Goal: Transaction & Acquisition: Obtain resource

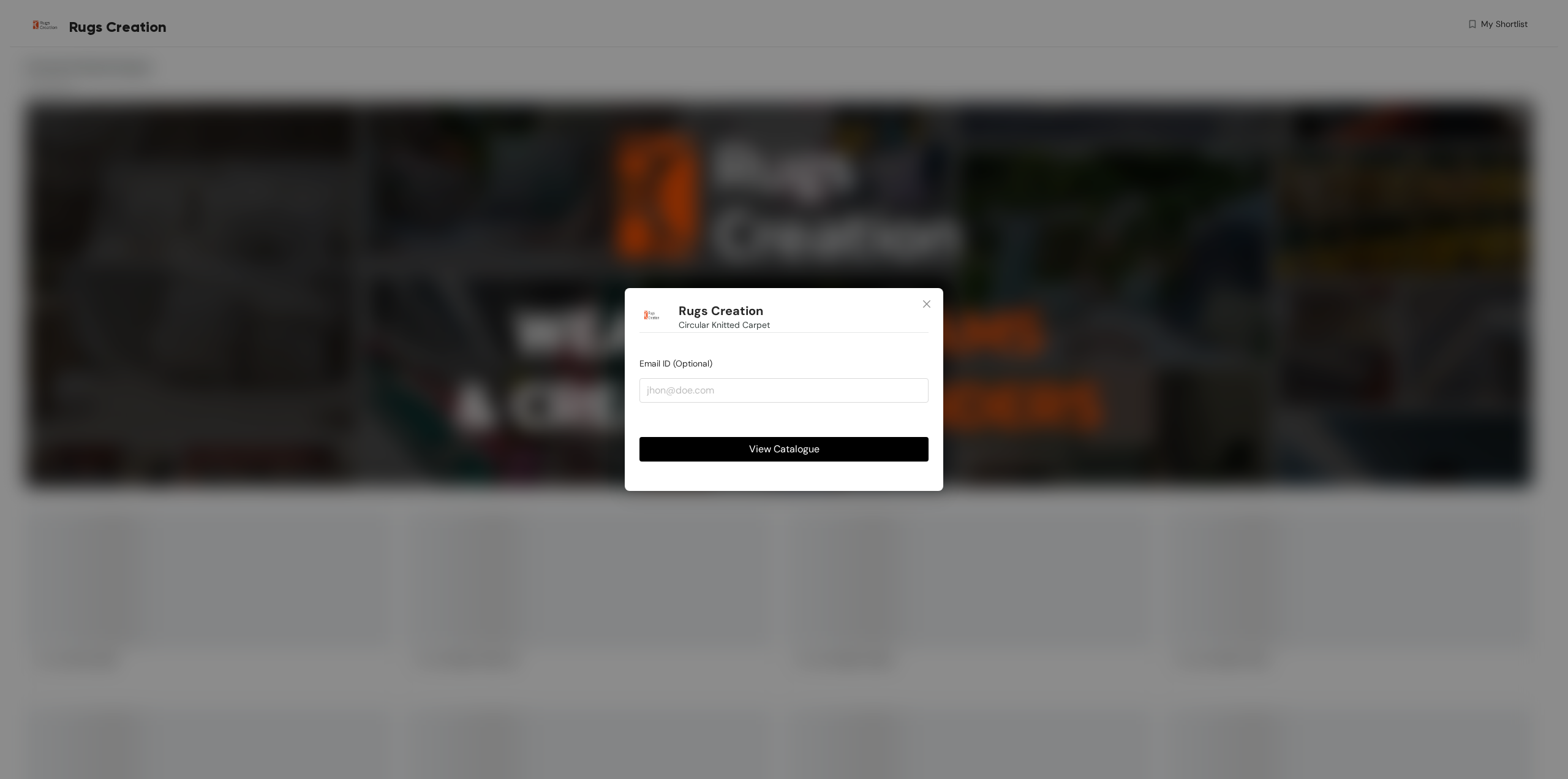
click at [859, 444] on button "View Catalogue" at bounding box center [784, 449] width 289 height 24
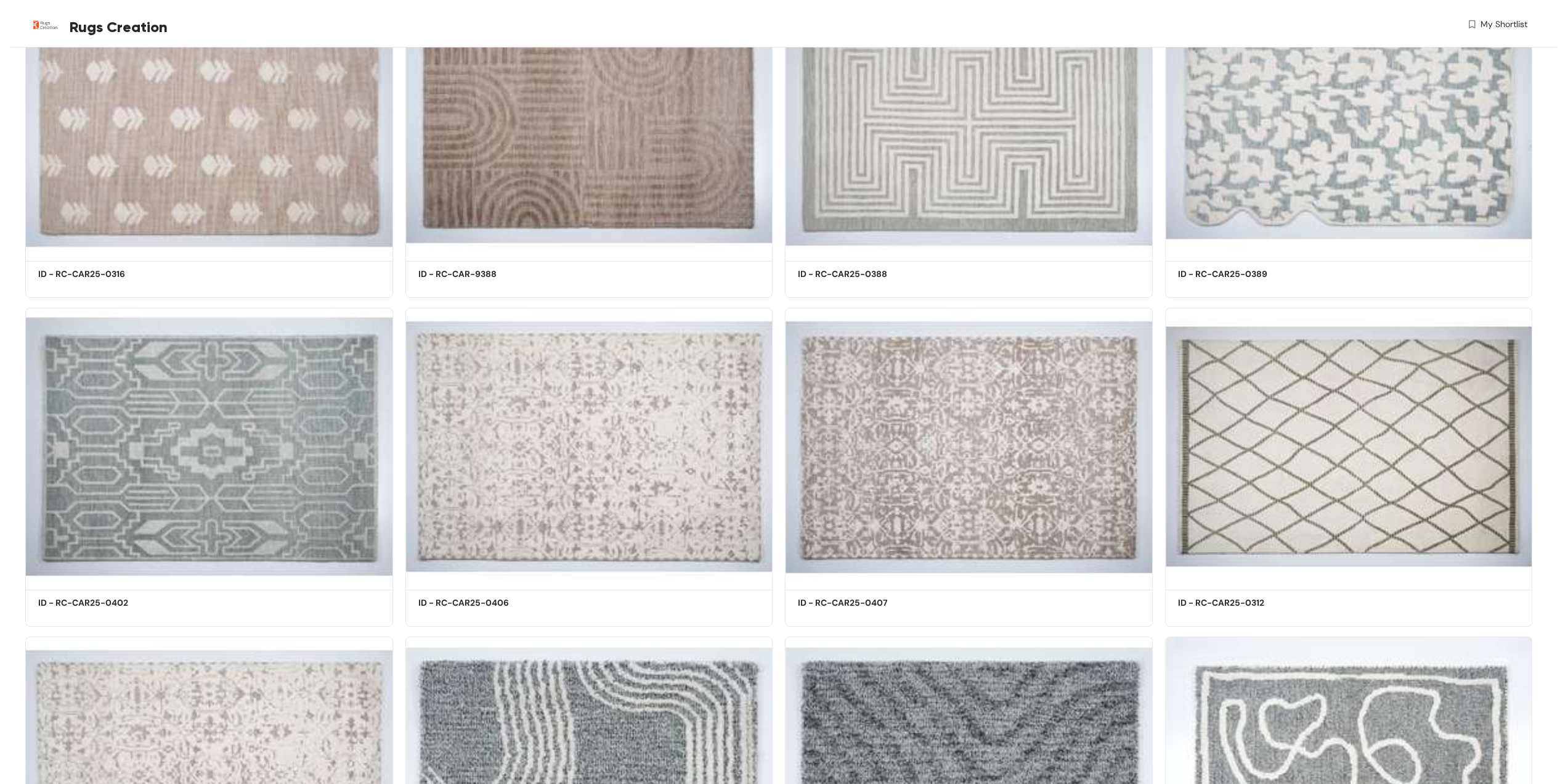
scroll to position [4131, 0]
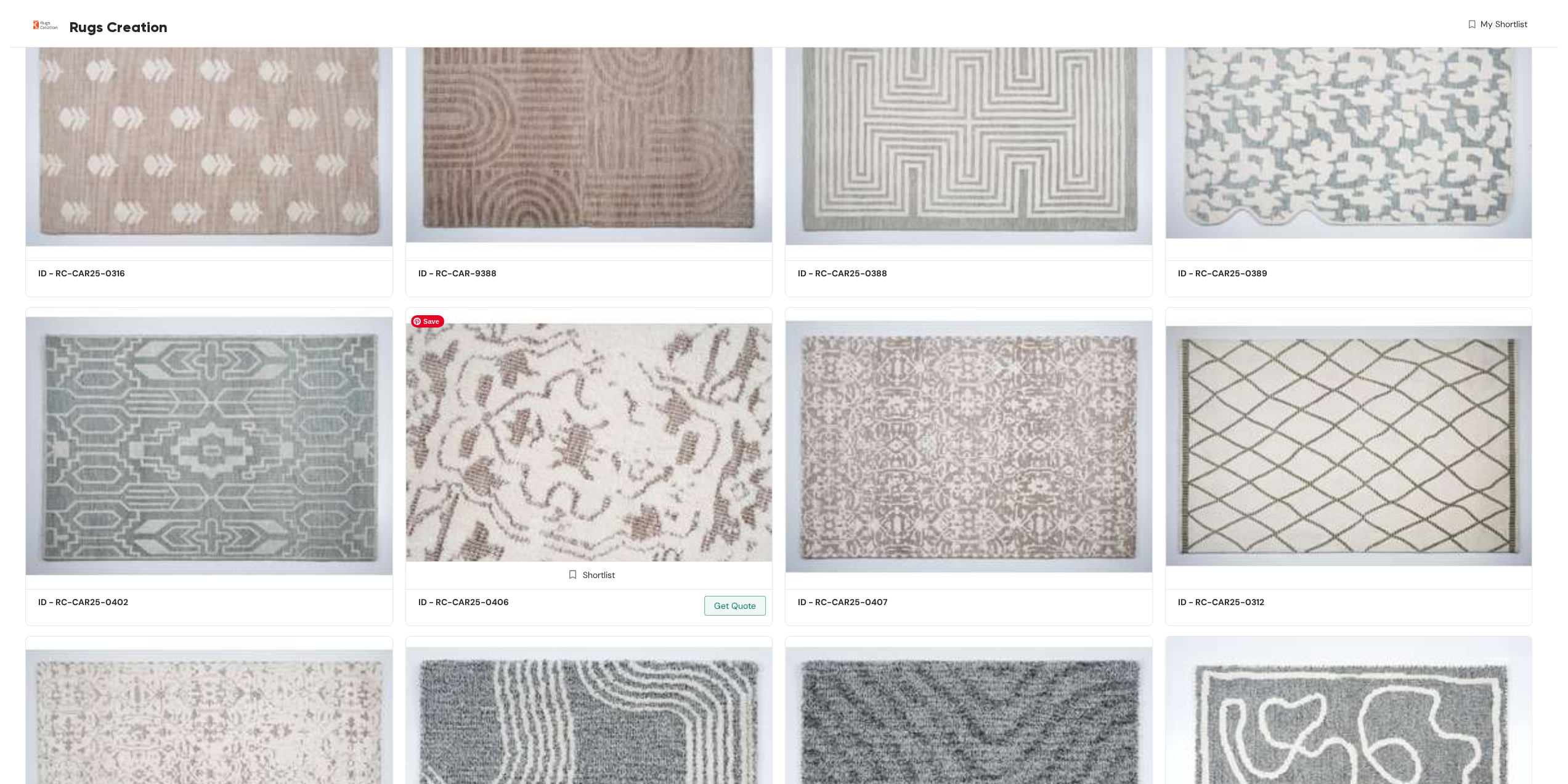
click at [628, 413] on img at bounding box center [589, 446] width 368 height 278
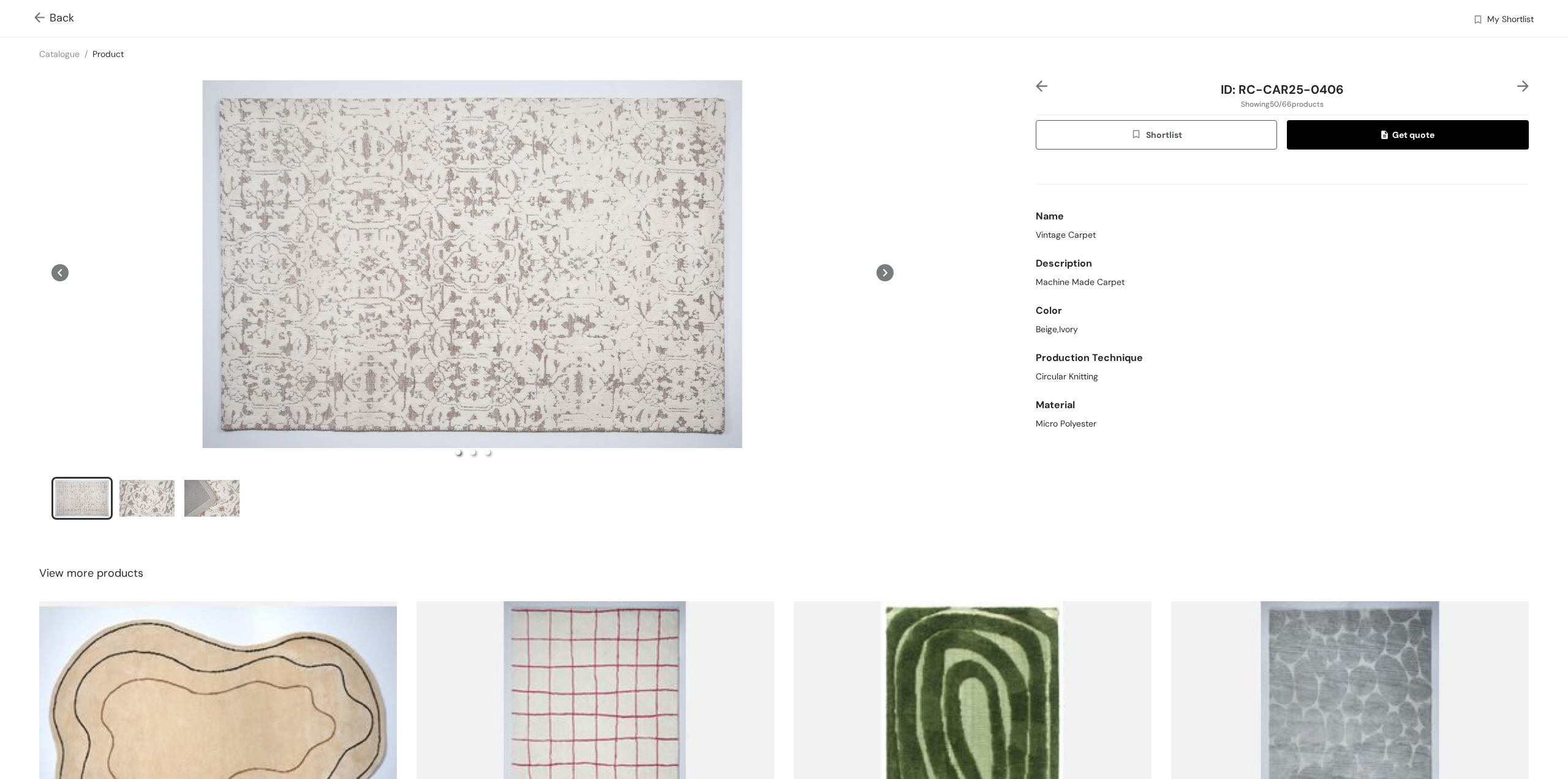
click at [881, 275] on icon at bounding box center [885, 273] width 17 height 17
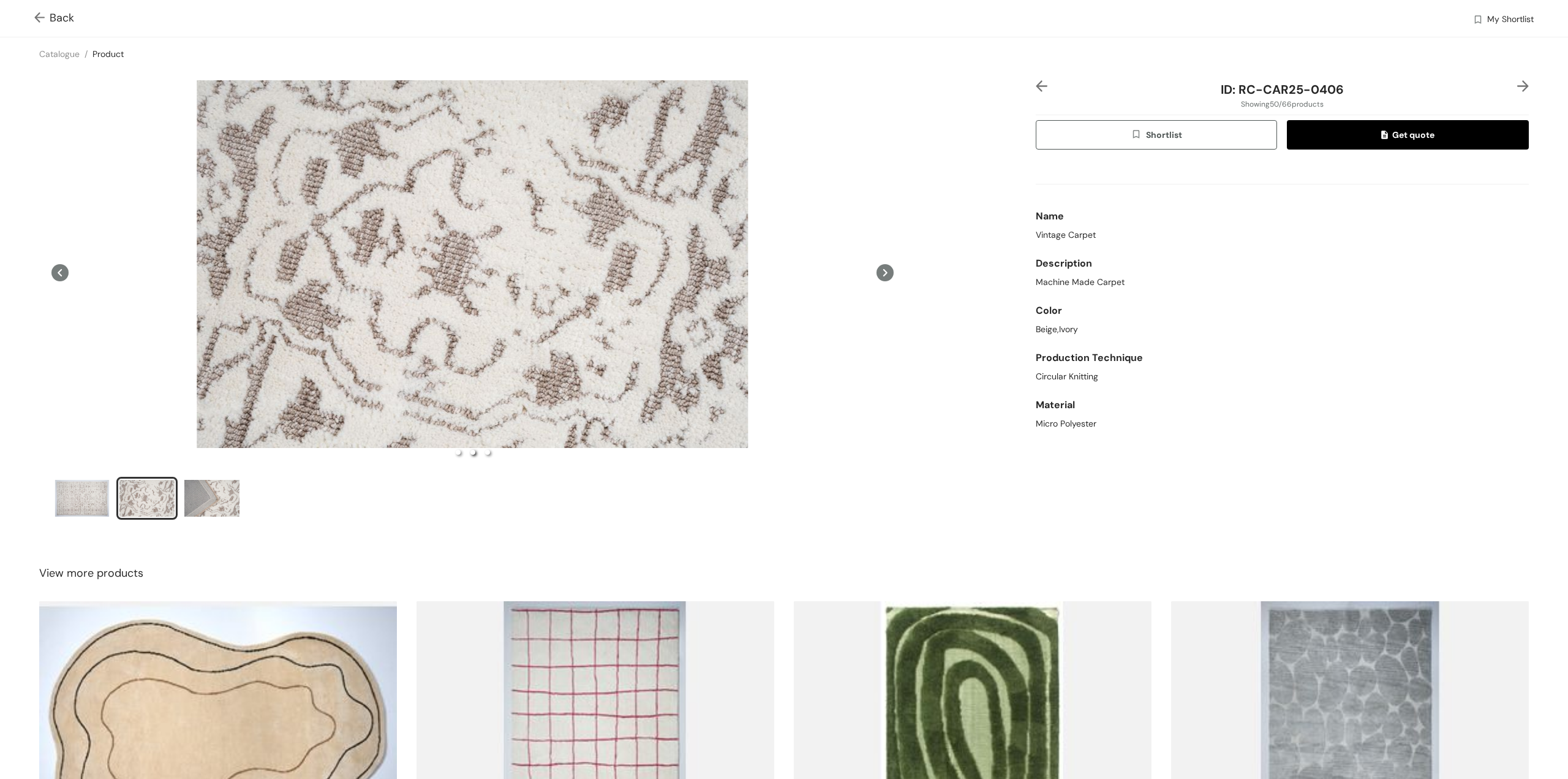
click at [881, 275] on icon at bounding box center [885, 273] width 17 height 17
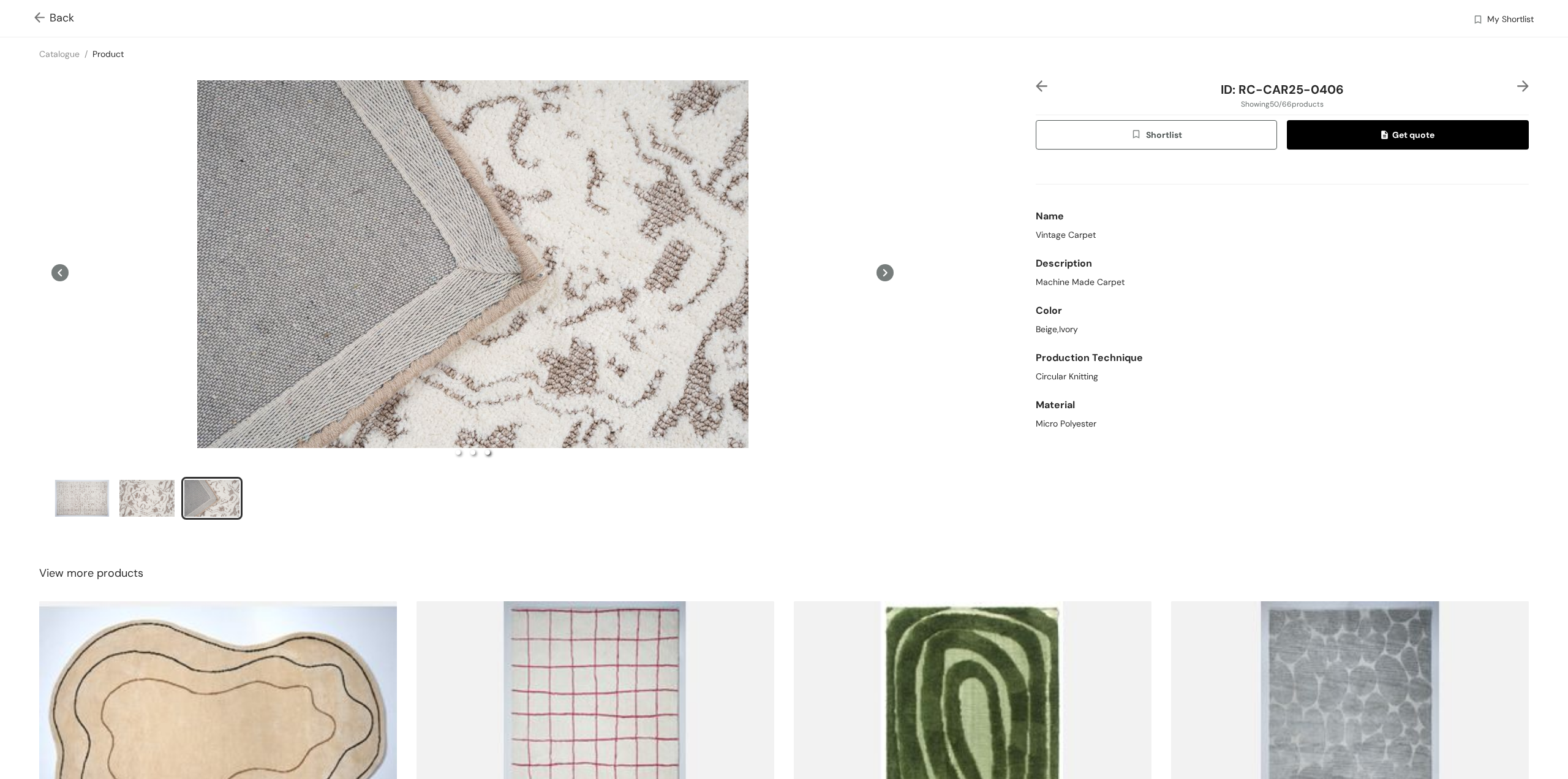
click at [881, 275] on icon at bounding box center [885, 273] width 17 height 17
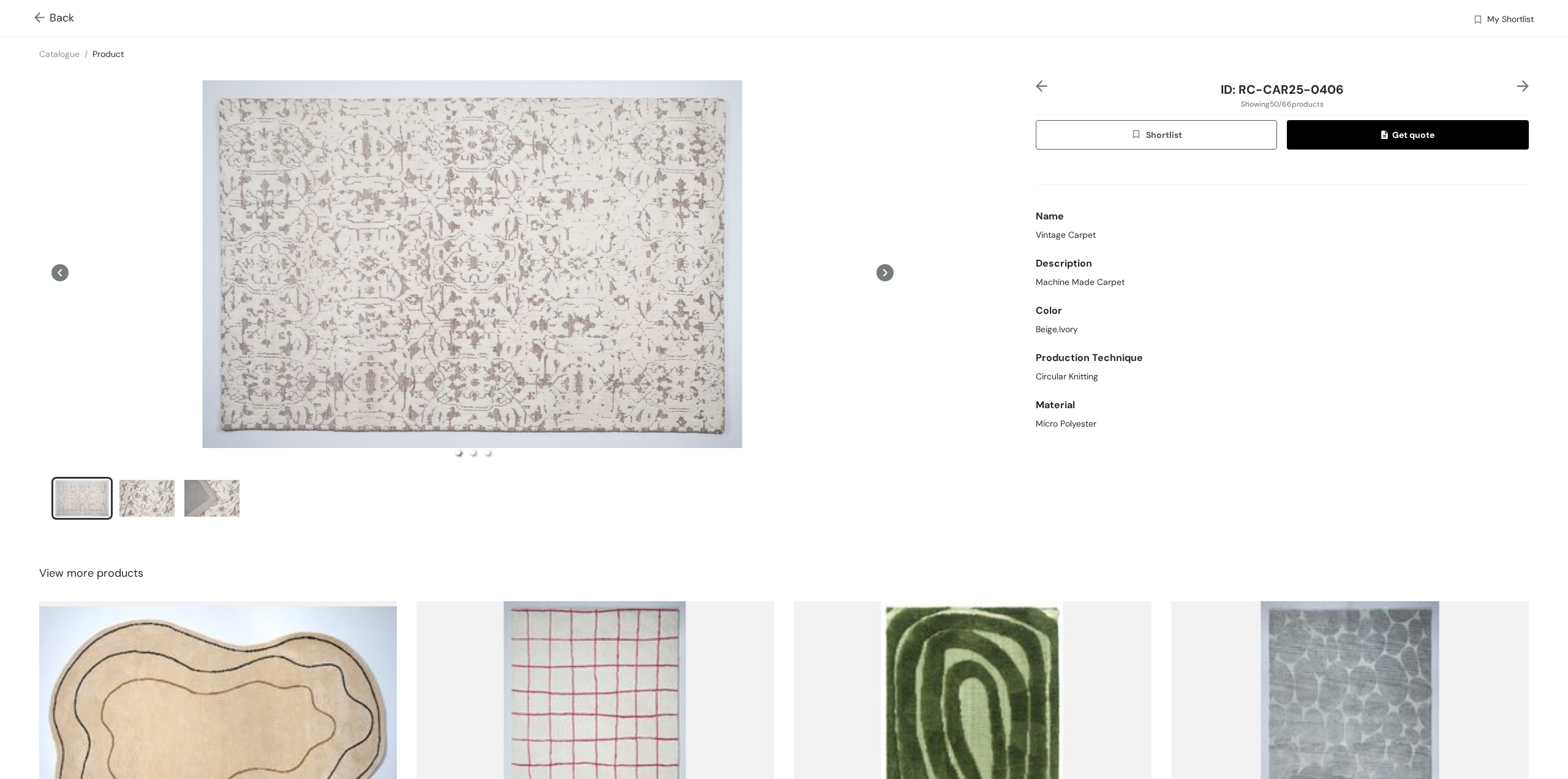
click at [50, 14] on span "Back" at bounding box center [54, 18] width 40 height 17
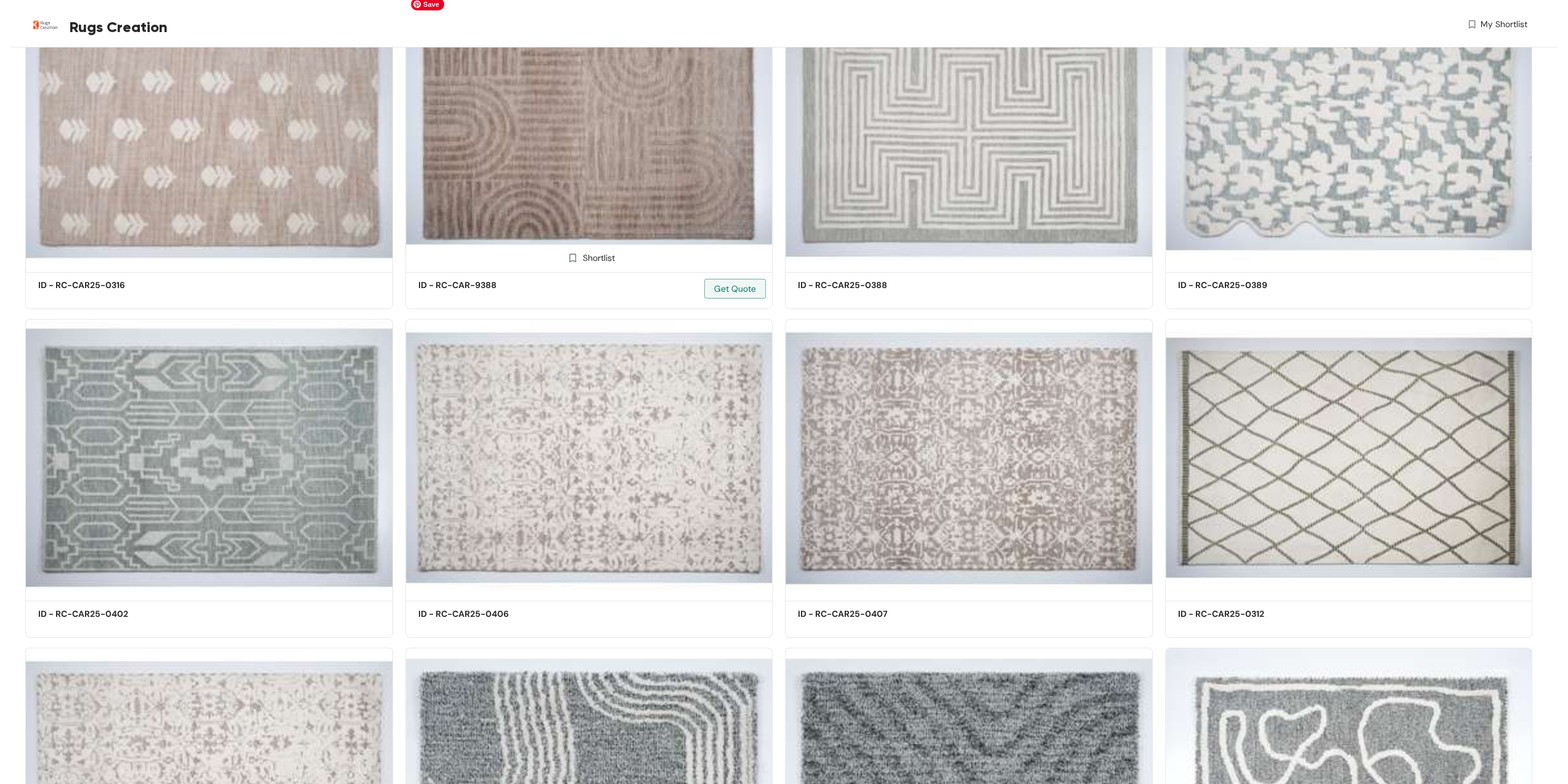
scroll to position [4131, 0]
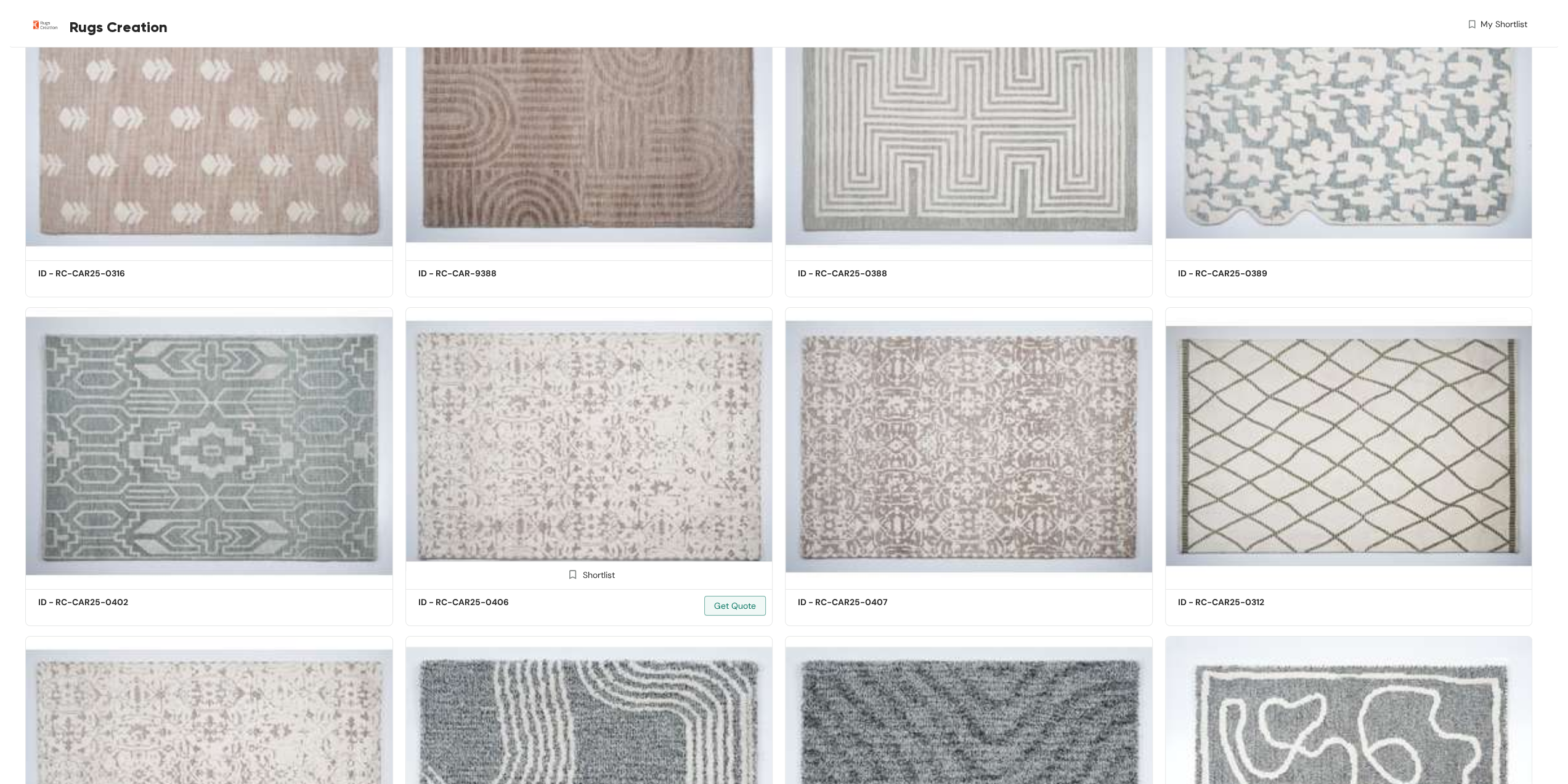
drag, startPoint x: 486, startPoint y: 603, endPoint x: 466, endPoint y: 596, distance: 21.2
click at [466, 596] on div "ID - RC-CAR25-0406 Get Quote" at bounding box center [589, 606] width 366 height 36
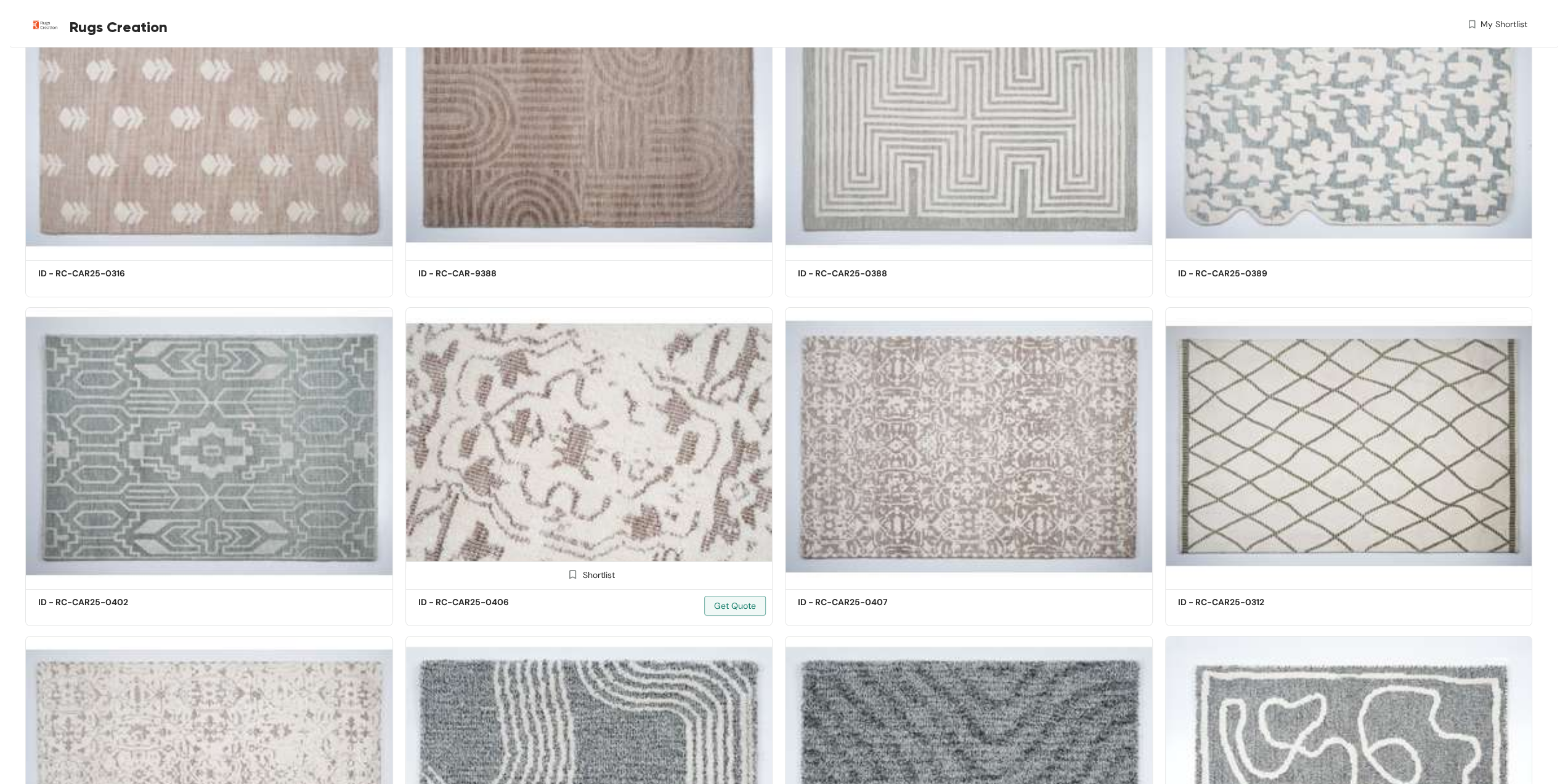
click at [575, 577] on img at bounding box center [572, 574] width 12 height 12
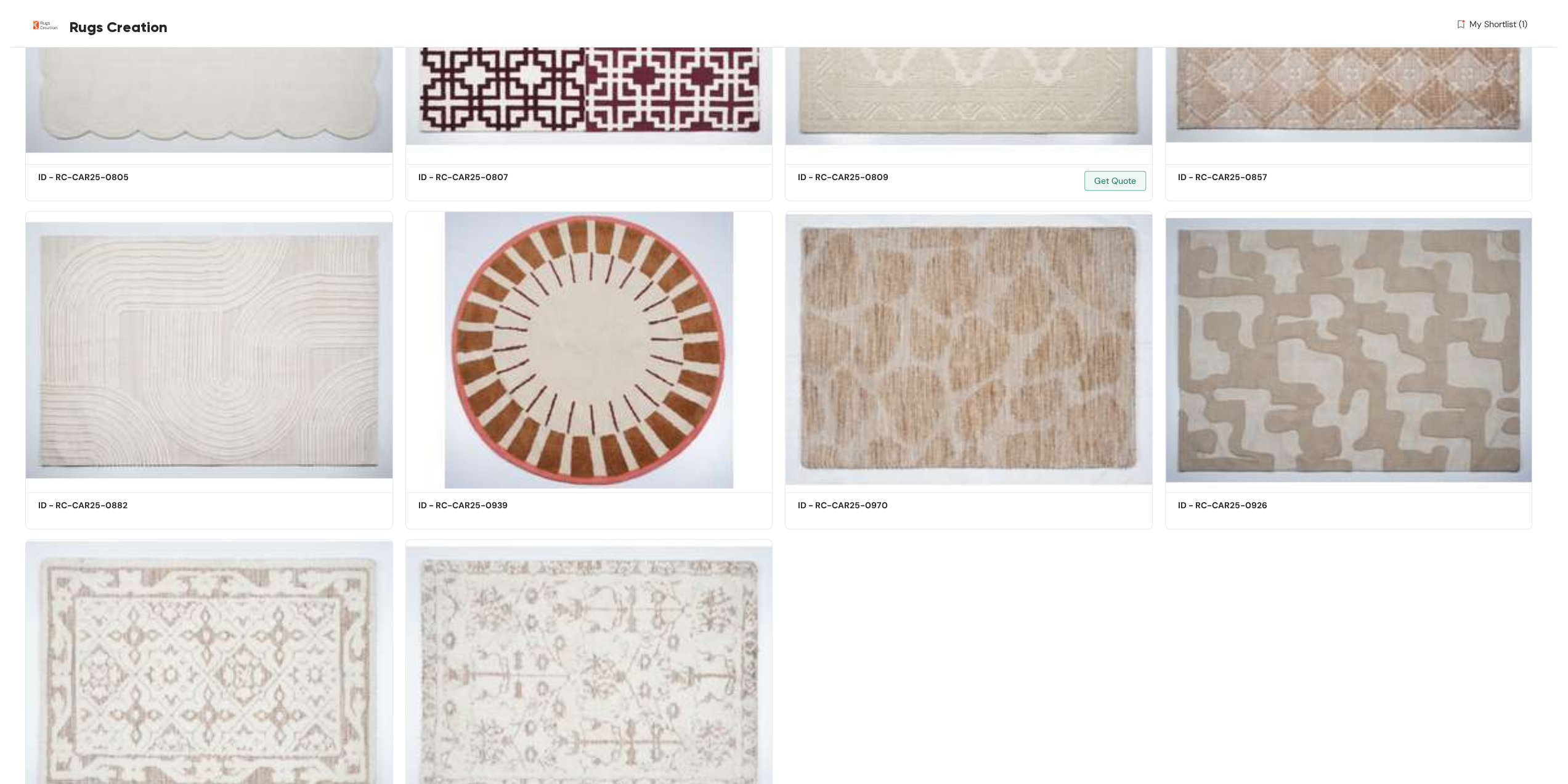
scroll to position [5205, 0]
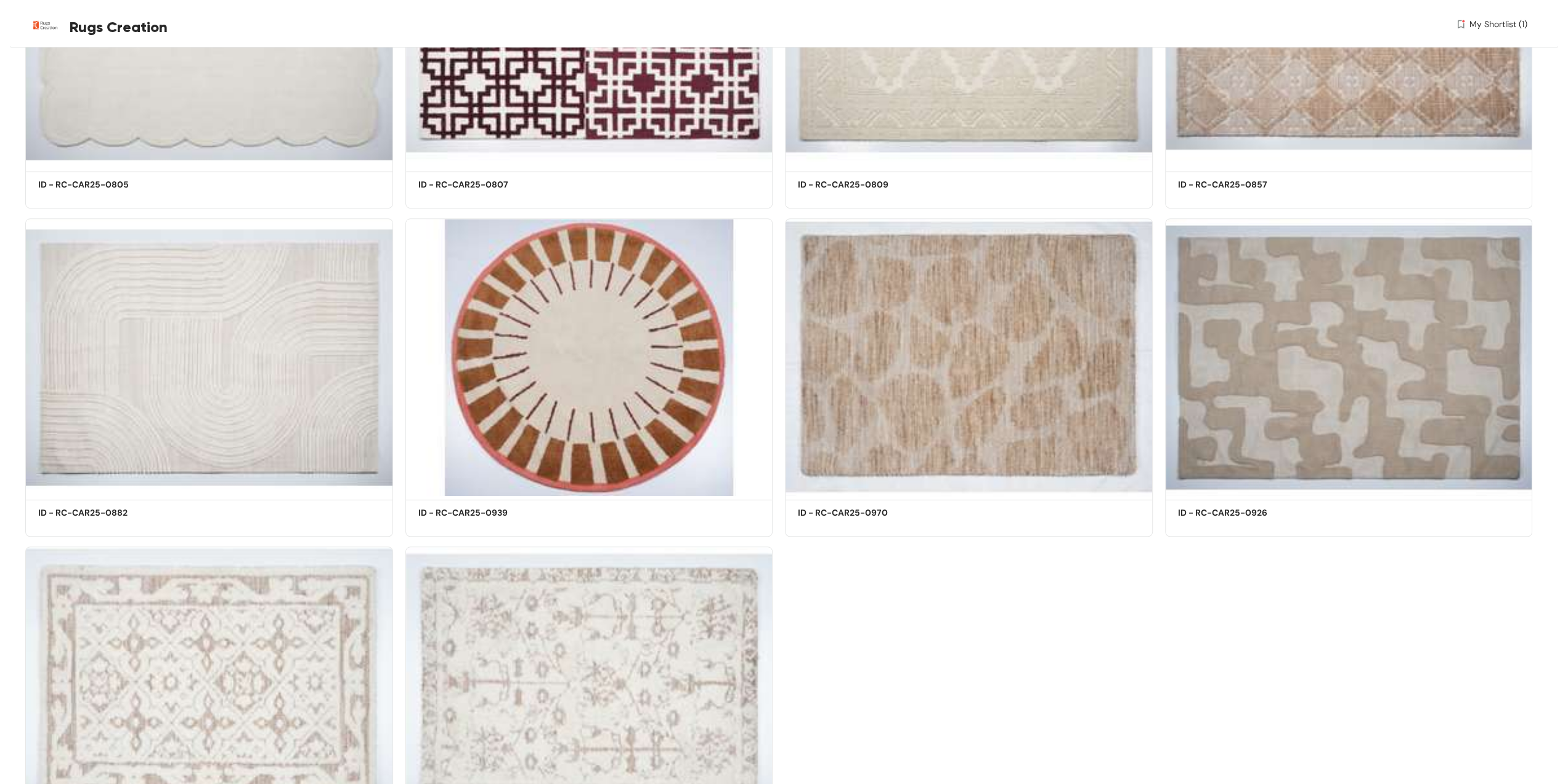
click at [1483, 23] on span "My Shortlist (1)" at bounding box center [1498, 24] width 58 height 13
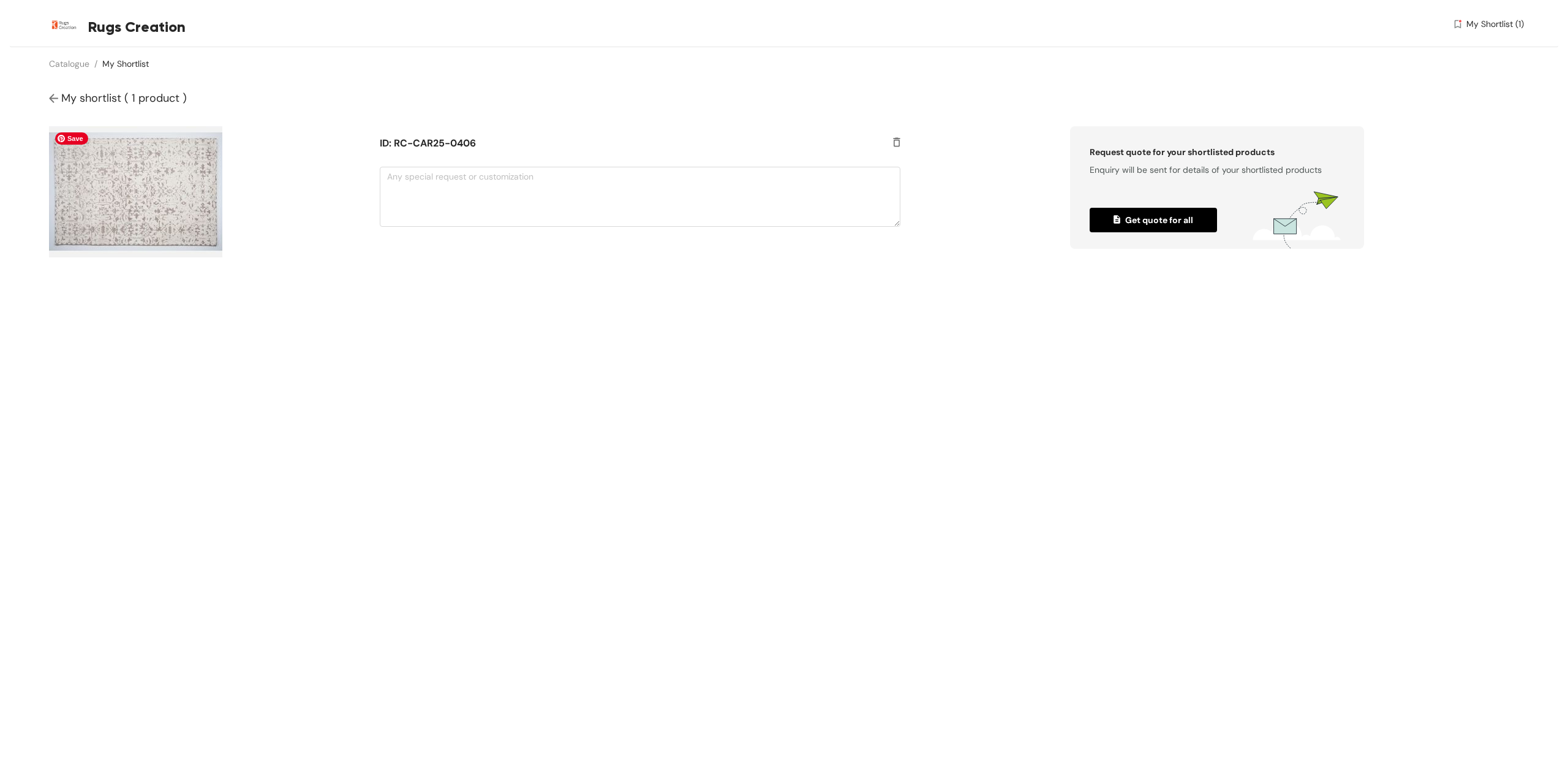
click at [183, 176] on img at bounding box center [135, 192] width 173 height 131
click at [398, 140] on h5 "ID: RC-CAR25-0406" at bounding box center [618, 143] width 477 height 15
click at [400, 142] on h5 "ID: RC-CAR25-0406" at bounding box center [618, 143] width 477 height 15
click at [63, 95] on span "My shortlist ( 1 product )" at bounding box center [124, 98] width 125 height 15
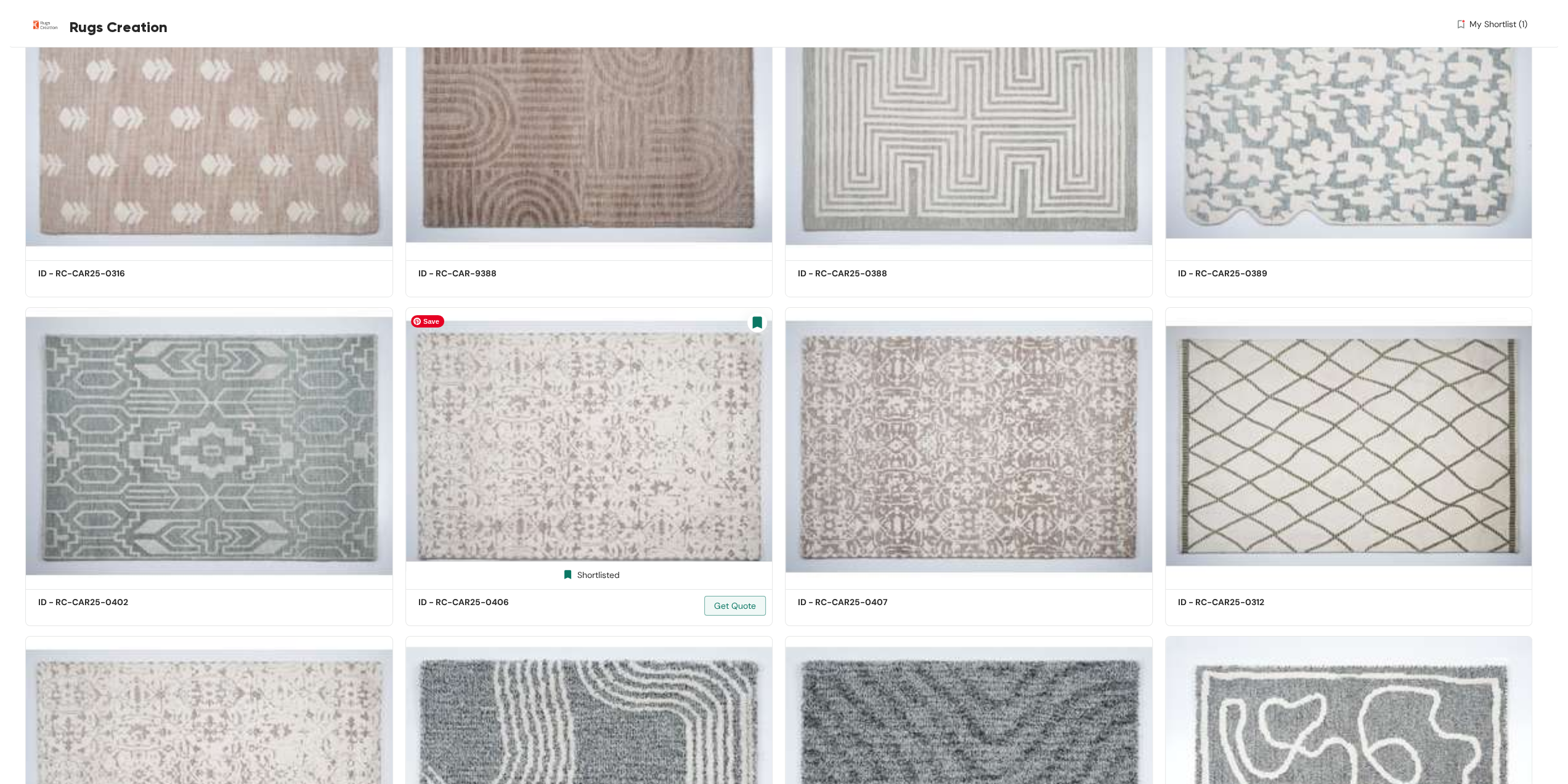
click at [615, 419] on img at bounding box center [589, 446] width 368 height 278
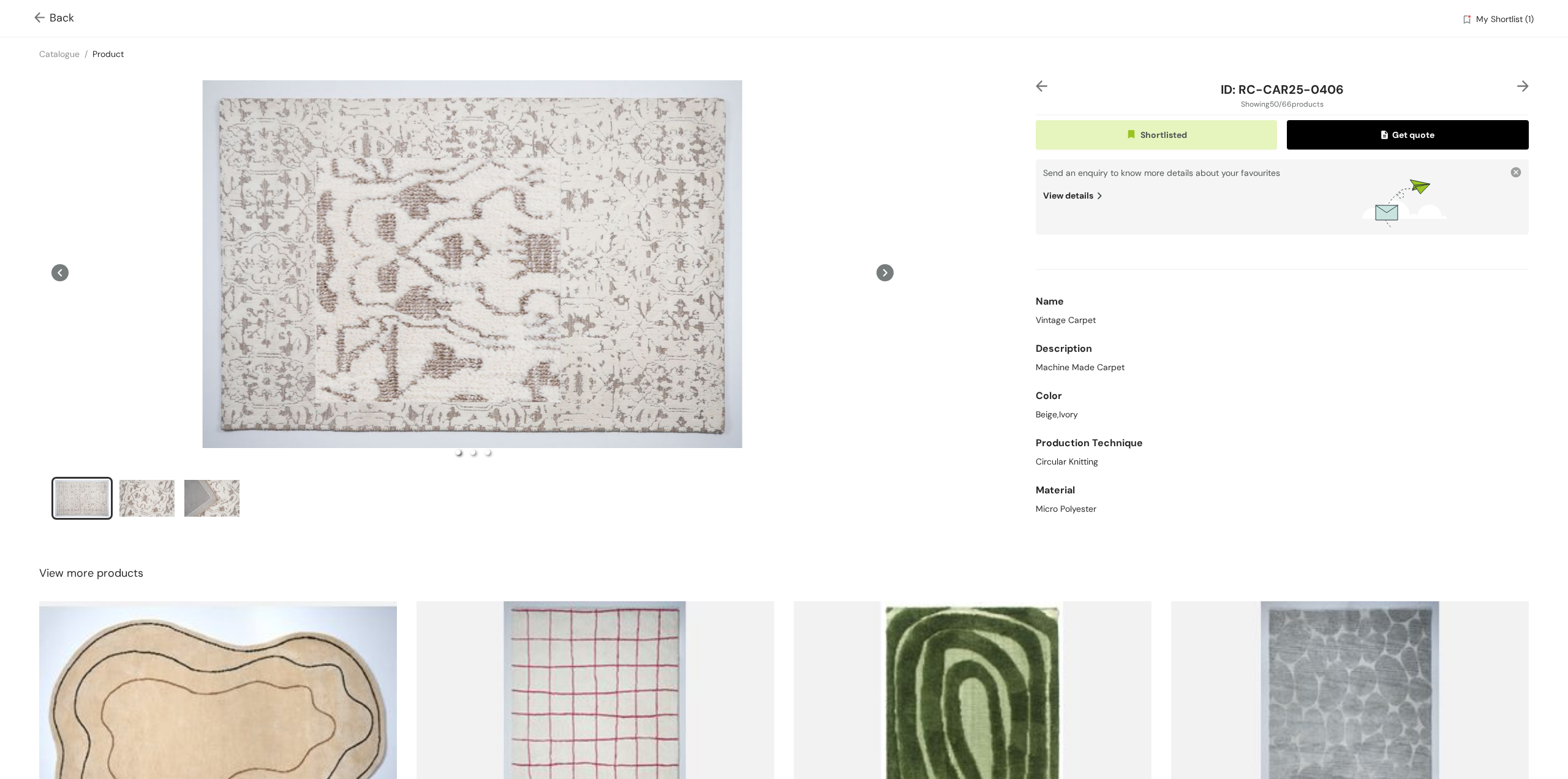
drag, startPoint x: 438, startPoint y: 280, endPoint x: 837, endPoint y: 545, distance: 479.0
click at [837, 545] on div "ID: RC-CAR25-0406 Showing 50 / 66 products Shortlisted Get quote Send an enquir…" at bounding box center [784, 308] width 1573 height 475
